Goal: Check status: Check status

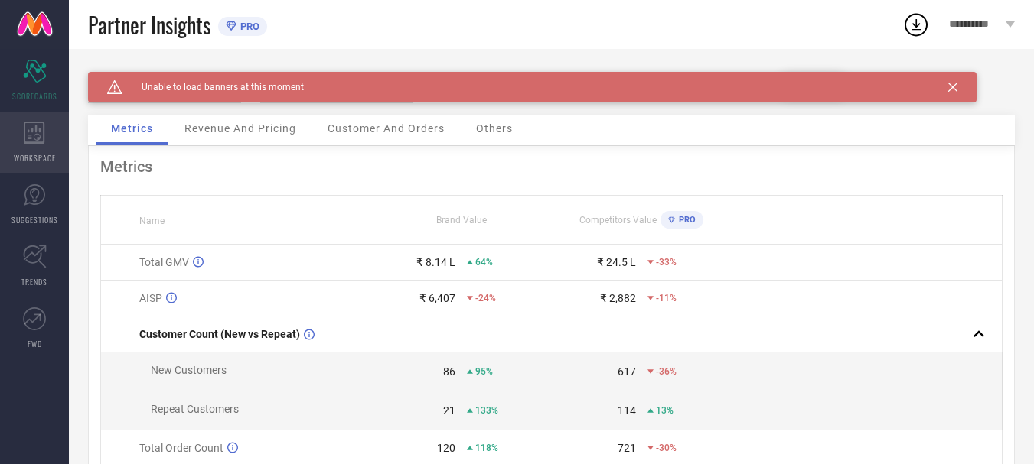
click at [31, 142] on icon at bounding box center [34, 133] width 21 height 23
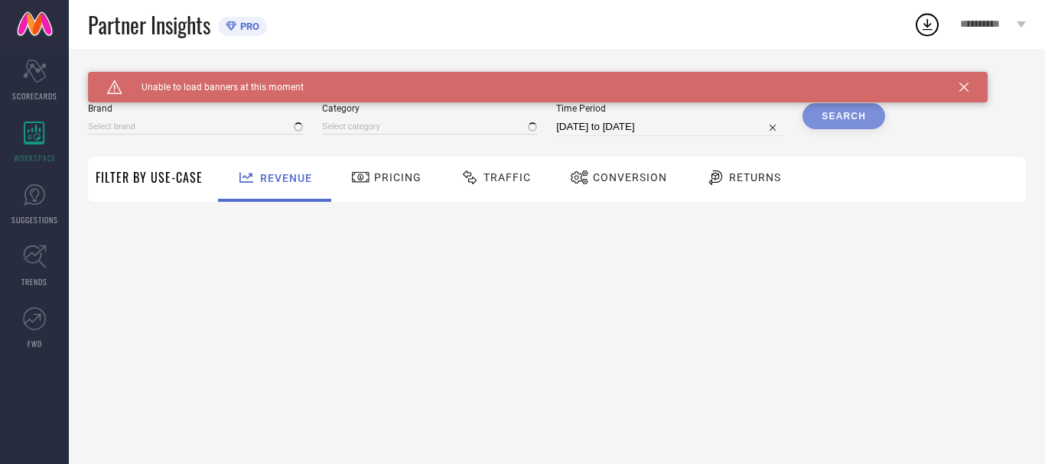
type input "DRESSFOLK"
type input "All"
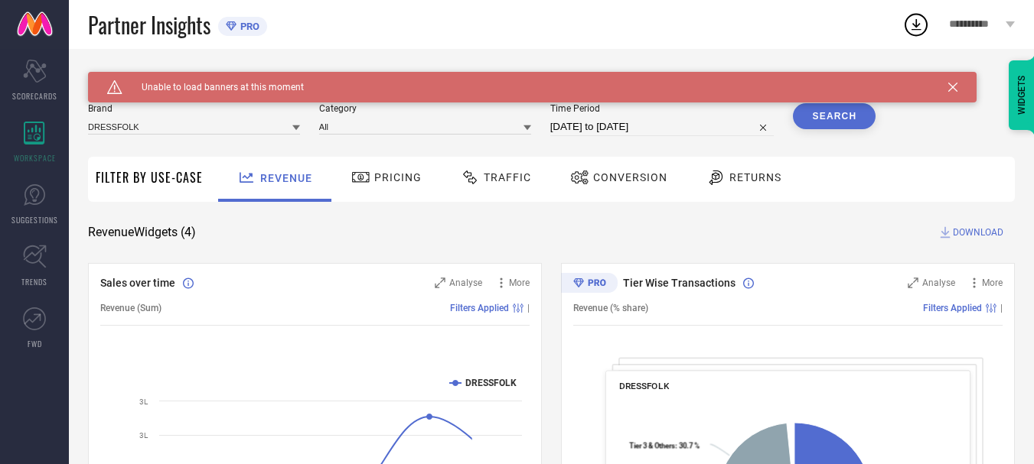
click at [592, 126] on input "[DATE] to [DATE]" at bounding box center [662, 127] width 224 height 18
select select "8"
select select "2025"
select select "9"
select select "2025"
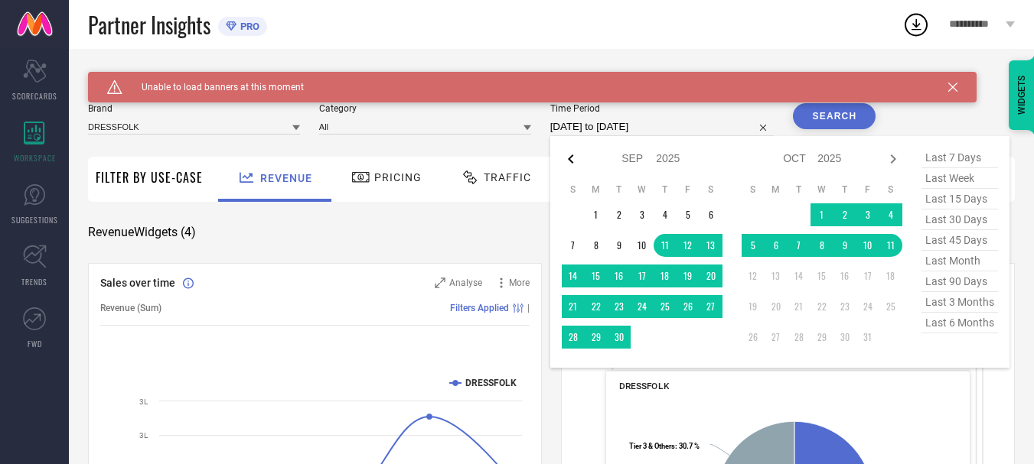
click at [571, 163] on icon at bounding box center [571, 159] width 18 height 18
select select "7"
select select "2025"
select select "8"
select select "2025"
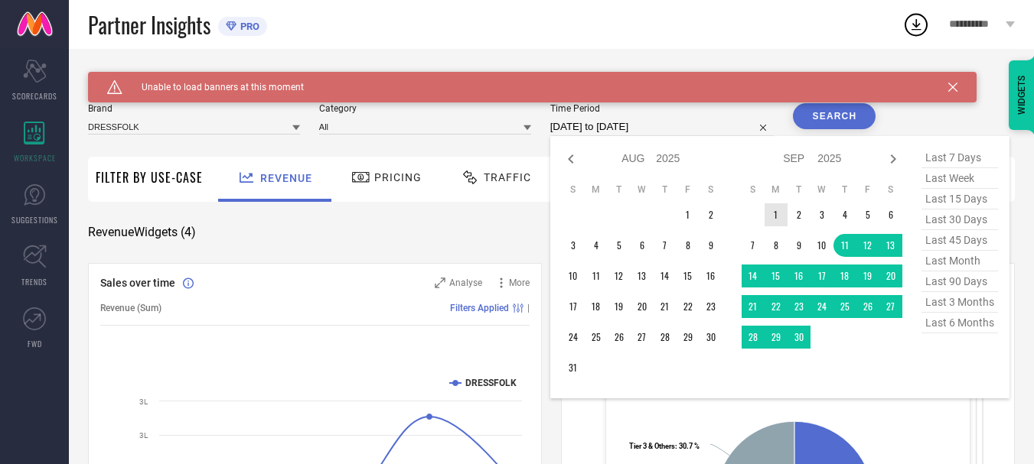
click at [778, 220] on td "1" at bounding box center [775, 214] width 23 height 23
type input "After [DATE]"
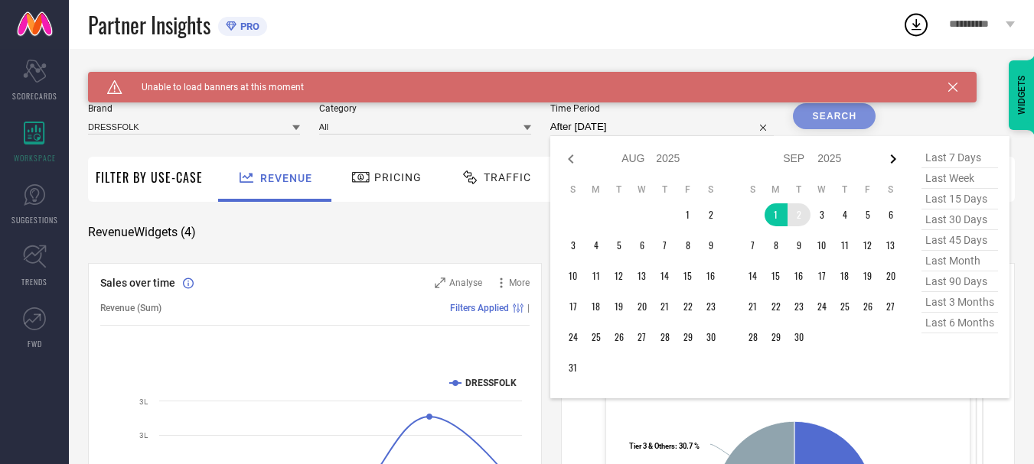
click at [894, 164] on icon at bounding box center [893, 159] width 18 height 18
select select "8"
select select "2025"
select select "9"
select select "2025"
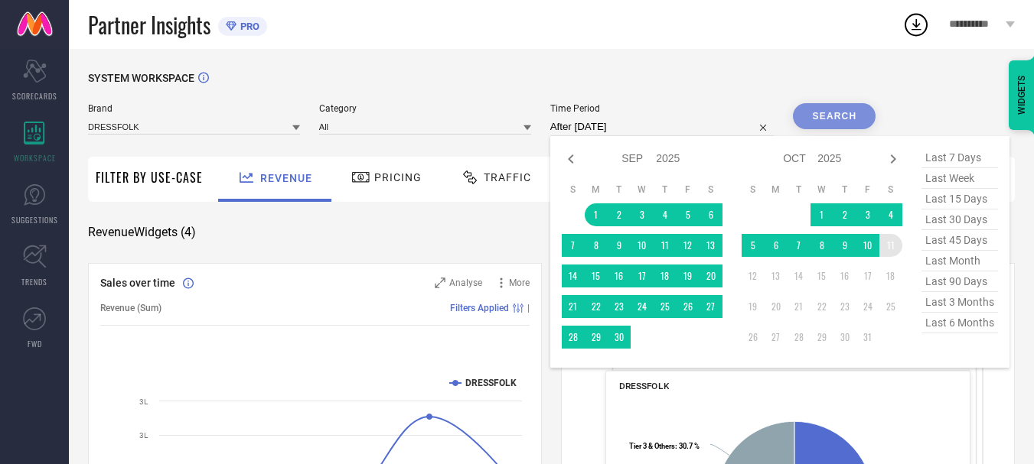
type input "[DATE] to [DATE]"
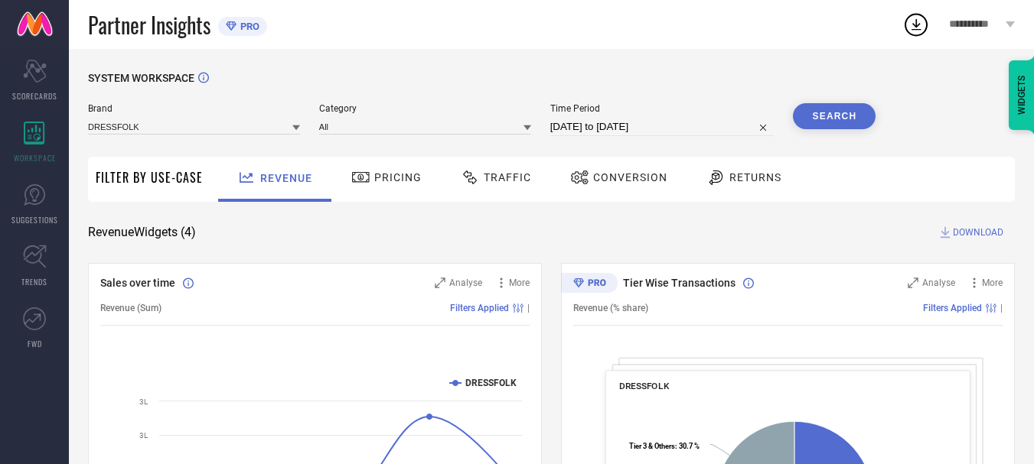
click at [864, 109] on button "Search" at bounding box center [834, 116] width 83 height 26
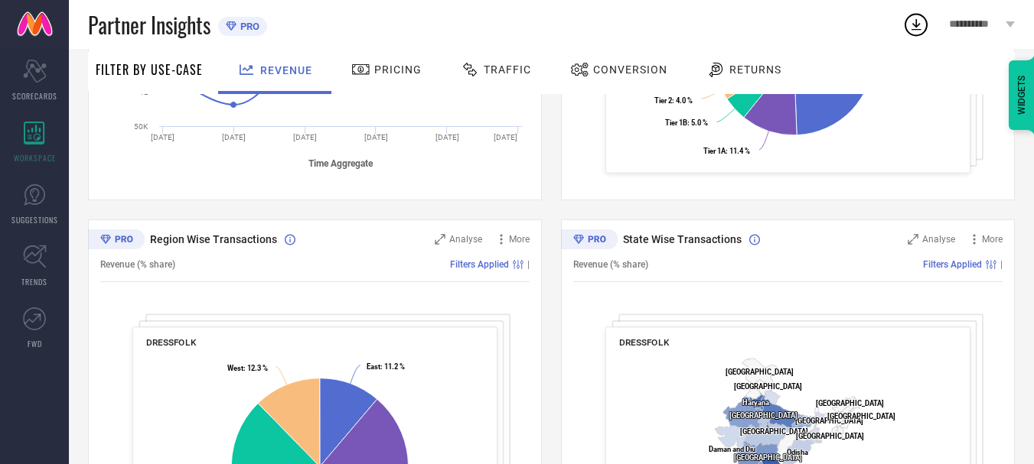
scroll to position [607, 0]
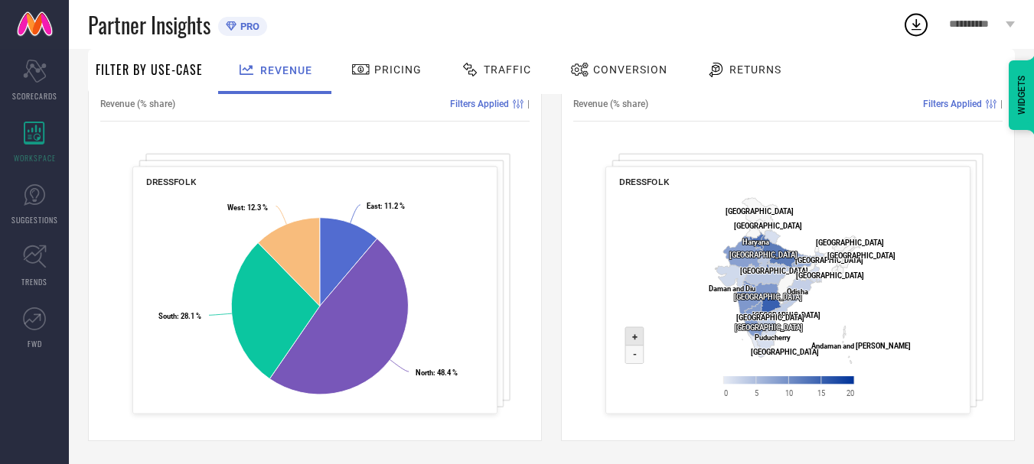
click at [633, 343] on icon at bounding box center [634, 336] width 18 height 18
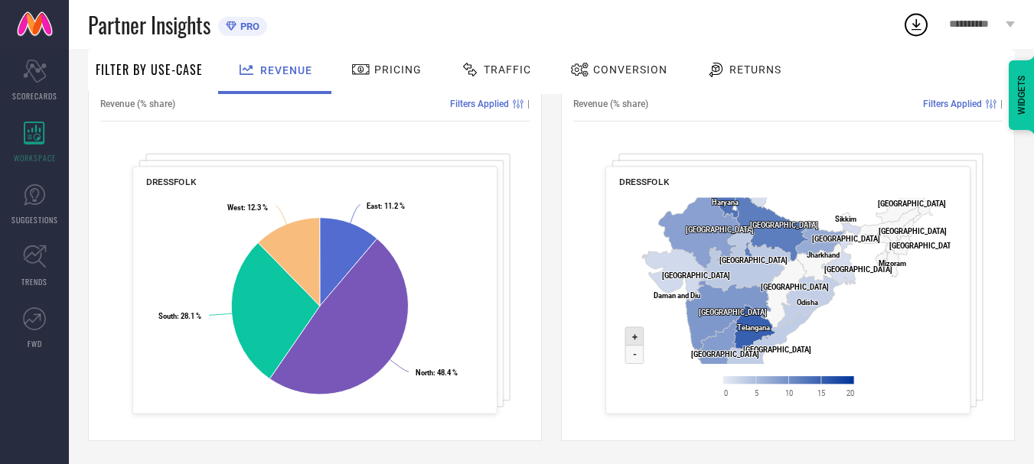
click at [633, 343] on icon at bounding box center [634, 336] width 18 height 18
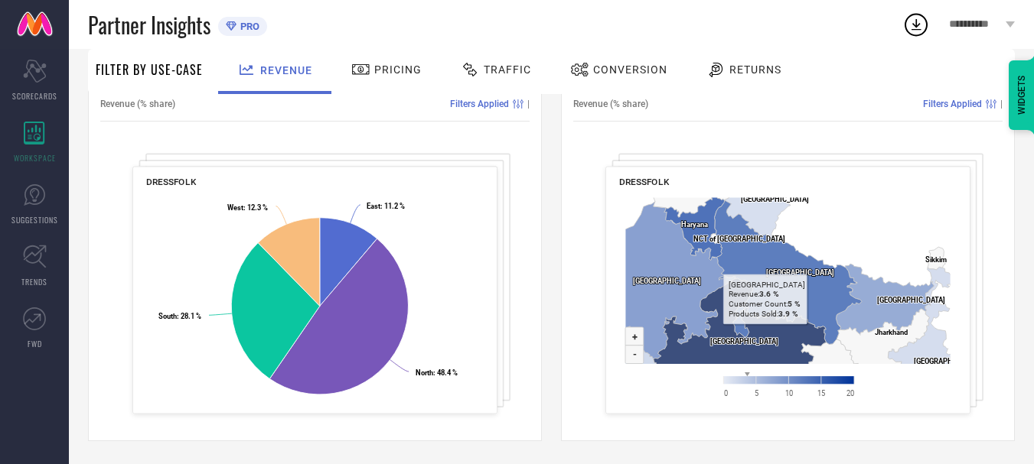
drag, startPoint x: 751, startPoint y: 229, endPoint x: 786, endPoint y: 333, distance: 109.6
click at [786, 333] on icon at bounding box center [736, 341] width 178 height 126
